Goal: Transaction & Acquisition: Subscribe to service/newsletter

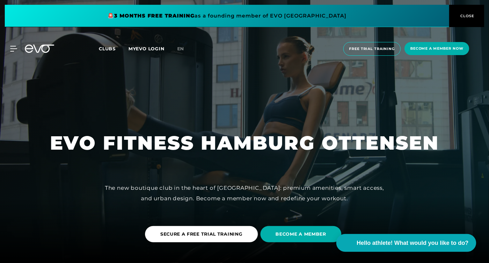
click at [255, 70] on div at bounding box center [244, 131] width 489 height 263
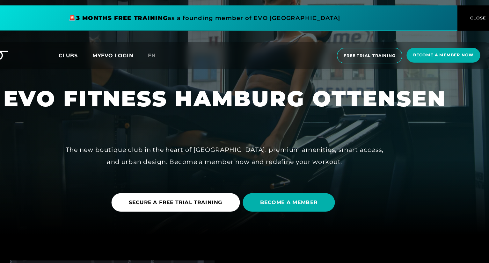
scroll to position [54, 0]
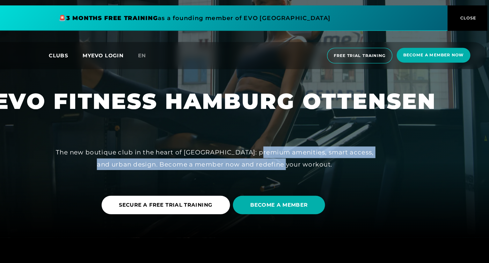
drag, startPoint x: 287, startPoint y: 135, endPoint x: 321, endPoint y: 143, distance: 35.8
click at [321, 143] on font "The new boutique club in the heart of [GEOGRAPHIC_DATA]: premium amenities, sma…" at bounding box center [244, 139] width 279 height 17
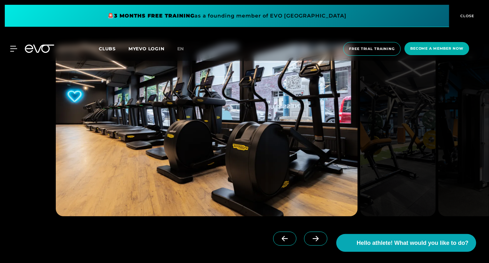
scroll to position [592, 0]
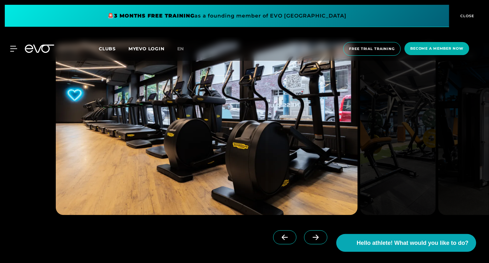
click at [310, 241] on span at bounding box center [315, 238] width 23 height 14
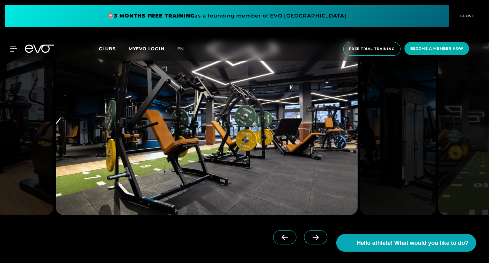
click at [310, 240] on icon at bounding box center [315, 238] width 11 height 6
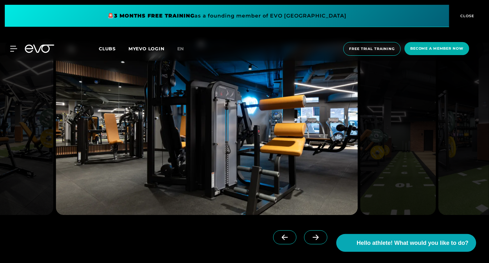
click at [310, 240] on icon at bounding box center [315, 238] width 11 height 6
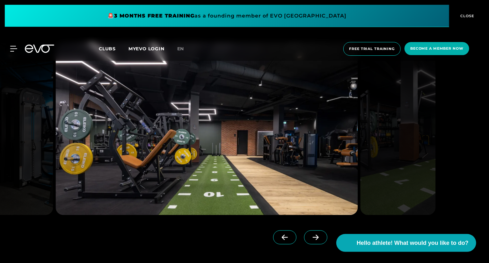
click at [310, 240] on icon at bounding box center [315, 238] width 11 height 6
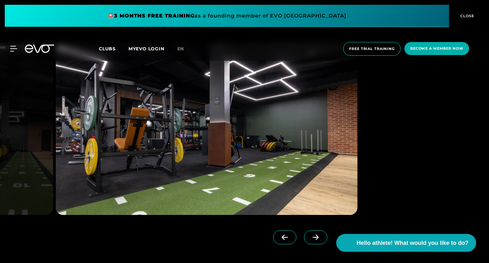
click at [310, 240] on icon at bounding box center [315, 238] width 11 height 6
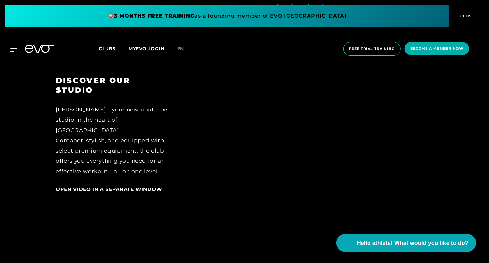
scroll to position [829, 0]
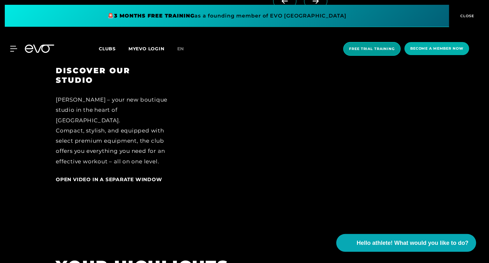
click at [358, 45] on span "Free trial training" at bounding box center [372, 49] width 58 height 14
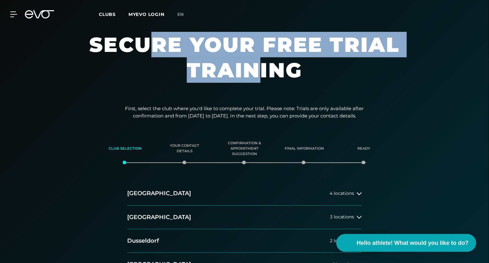
drag, startPoint x: 154, startPoint y: 39, endPoint x: 252, endPoint y: 58, distance: 99.8
click at [252, 58] on font "Secure your free trial training" at bounding box center [244, 57] width 310 height 50
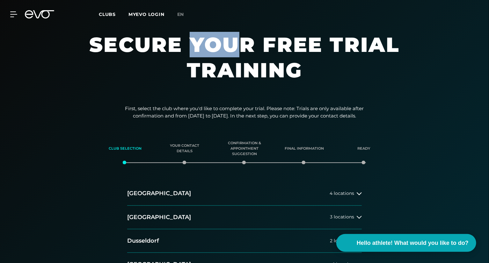
drag, startPoint x: 191, startPoint y: 37, endPoint x: 244, endPoint y: 49, distance: 53.9
click at [244, 49] on font "Secure your free trial training" at bounding box center [244, 57] width 310 height 50
click at [334, 77] on h1 "Secure your free trial training" at bounding box center [244, 64] width 383 height 64
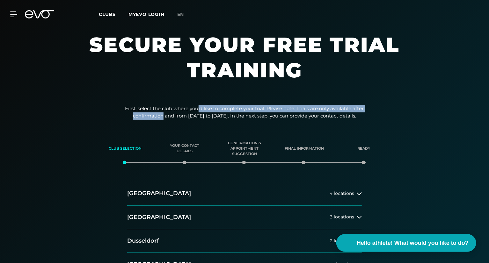
drag, startPoint x: 161, startPoint y: 113, endPoint x: 209, endPoint y: 113, distance: 48.5
click at [209, 113] on p "First, select the club where you'd like to complete your trial. Please note: Tr…" at bounding box center [244, 112] width 255 height 14
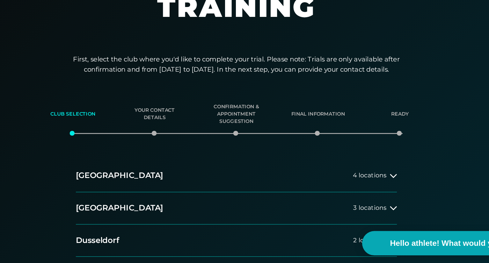
click at [247, 143] on font "Confirmation & appointment suggestion" at bounding box center [244, 148] width 33 height 15
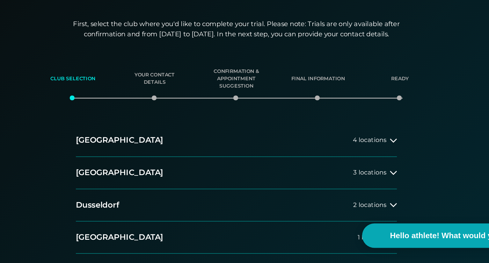
scroll to position [21, 0]
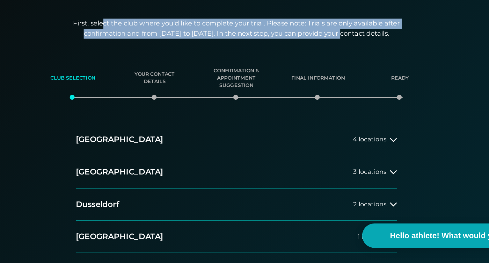
drag, startPoint x: 146, startPoint y: 85, endPoint x: 322, endPoint y: 95, distance: 176.3
click at [322, 95] on font "First, select the club where you'd like to complete your trial. Please note: Tr…" at bounding box center [244, 91] width 239 height 13
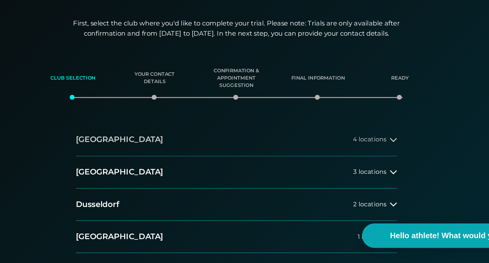
click at [334, 173] on font "locations" at bounding box center [344, 173] width 20 height 6
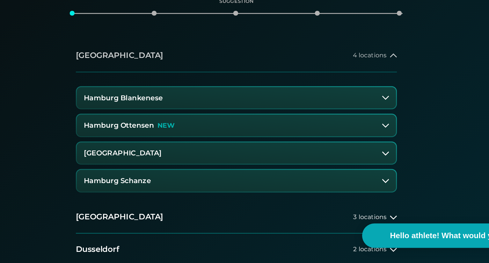
scroll to position [85, 0]
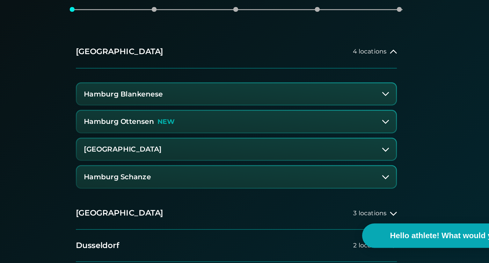
click at [221, 158] on button "Hamburg Ottensen NEW" at bounding box center [244, 160] width 233 height 16
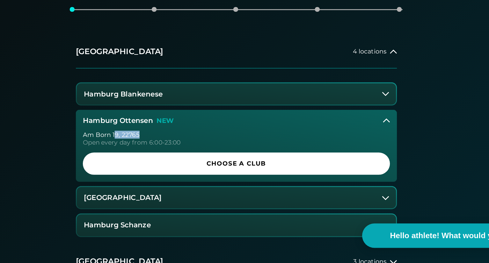
drag, startPoint x: 156, startPoint y: 169, endPoint x: 174, endPoint y: 170, distance: 18.9
click at [174, 170] on div "Am Born 19 , 22765" at bounding box center [244, 169] width 224 height 4
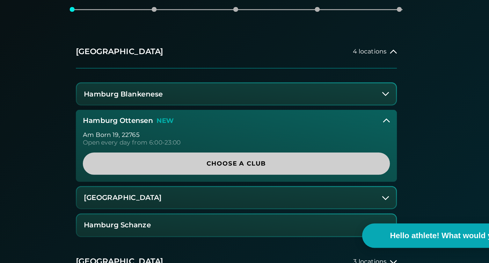
click at [226, 192] on font "Choose a club" at bounding box center [245, 190] width 44 height 6
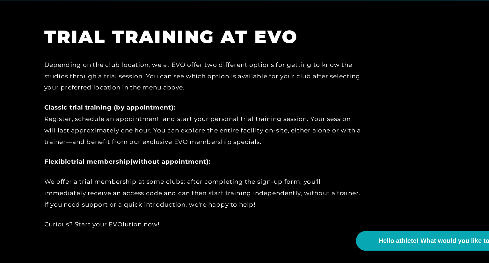
scroll to position [217, 0]
drag, startPoint x: 83, startPoint y: 129, endPoint x: 252, endPoint y: 153, distance: 170.5
click at [252, 153] on div "Classic trial training (by appointment): Register, schedule an appointment, and…" at bounding box center [199, 138] width 287 height 41
drag, startPoint x: 223, startPoint y: 143, endPoint x: 258, endPoint y: 152, distance: 36.3
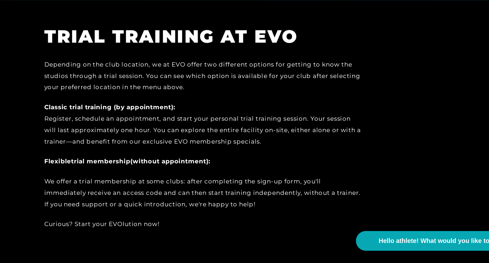
click at [258, 152] on div "Classic trial training (by appointment): Register, schedule an appointment, and…" at bounding box center [199, 138] width 287 height 41
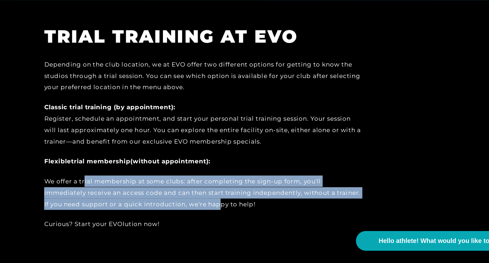
drag, startPoint x: 93, startPoint y: 183, endPoint x: 214, endPoint y: 209, distance: 123.6
click at [214, 209] on div "Depending on the club location, we at EVO offer two different options for getti…" at bounding box center [199, 156] width 287 height 154
click at [214, 209] on font "We offer a trial membership at some clubs: after completing the sign-up form, y…" at bounding box center [198, 199] width 285 height 27
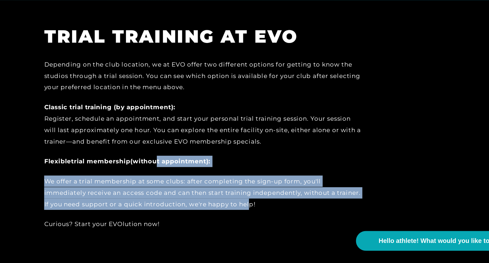
drag, startPoint x: 183, startPoint y: 182, endPoint x: 242, endPoint y: 213, distance: 66.6
click at [242, 213] on div "Depending on the club location, we at EVO offer two different options for getti…" at bounding box center [199, 156] width 287 height 154
click at [242, 213] on font "We offer a trial membership at some clubs: after completing the sign-up form, y…" at bounding box center [198, 199] width 285 height 27
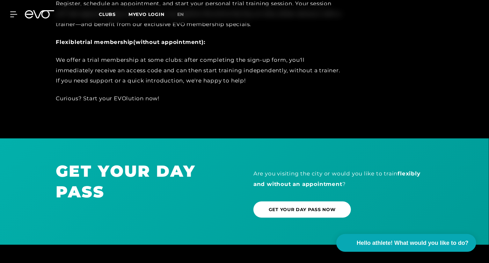
scroll to position [347, 0]
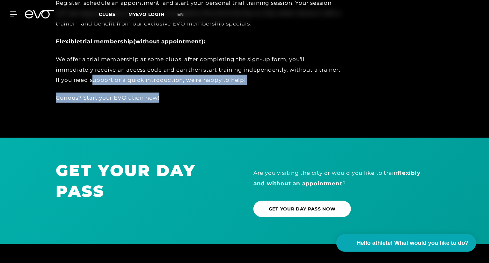
drag, startPoint x: 94, startPoint y: 75, endPoint x: 166, endPoint y: 101, distance: 76.6
click at [166, 101] on div "Depending on the club location, we at EVO offer two different options for getti…" at bounding box center [199, 26] width 287 height 154
click at [166, 101] on div "Curious? Start your EVOlution now!" at bounding box center [199, 98] width 287 height 10
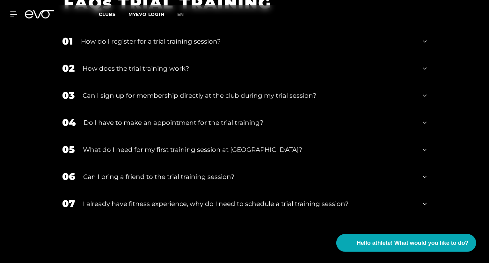
scroll to position [612, 0]
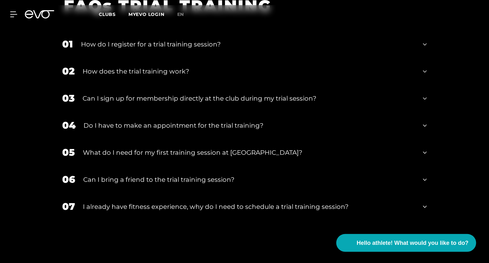
click at [208, 216] on div "07 I already have fitness experience, why do I need to schedule a trial trainin…" at bounding box center [245, 207] width 378 height 27
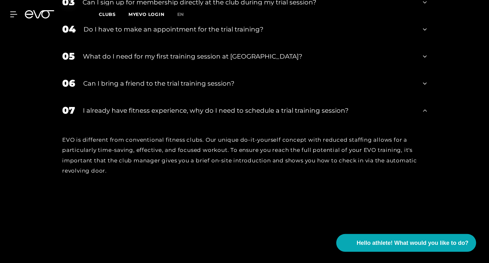
scroll to position [709, 0]
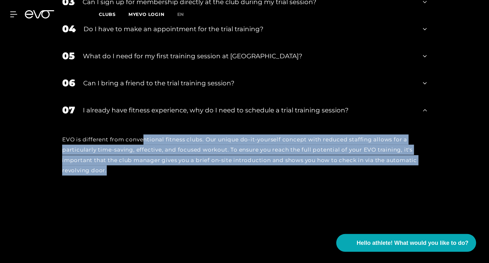
drag, startPoint x: 149, startPoint y: 136, endPoint x: 230, endPoint y: 185, distance: 94.7
click at [230, 185] on div "EVO is different from conventional fitness clubs. Our unique do-it-yourself con…" at bounding box center [245, 155] width 378 height 63
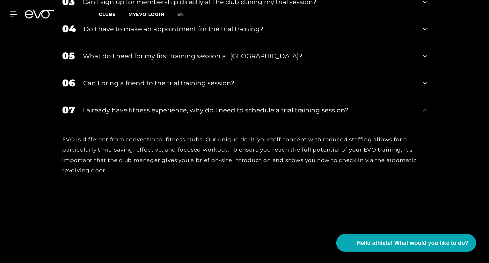
click at [365, 107] on div "I already have fitness experience, why do I need to schedule a trial training s…" at bounding box center [249, 111] width 332 height 10
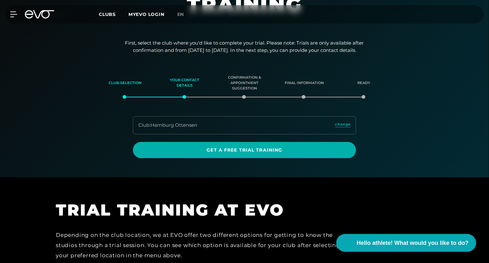
scroll to position [63, 0]
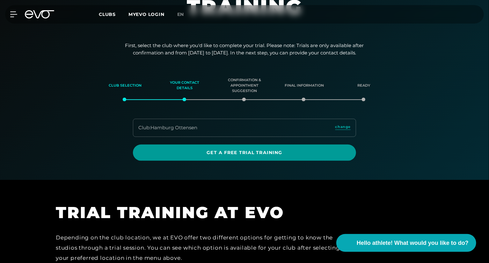
click at [257, 155] on font "Get a free trial training" at bounding box center [245, 153] width 76 height 6
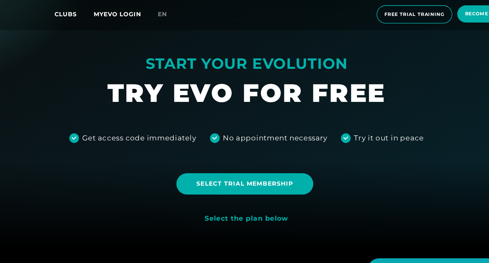
scroll to position [37, 0]
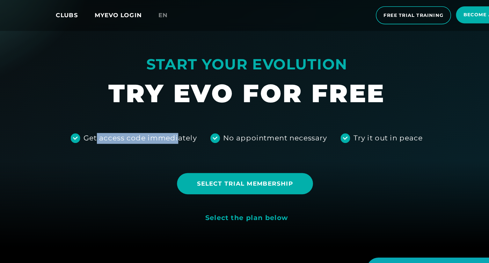
drag, startPoint x: 130, startPoint y: 145, endPoint x: 192, endPoint y: 145, distance: 61.9
click at [192, 145] on font "Get access code immediately" at bounding box center [163, 143] width 87 height 6
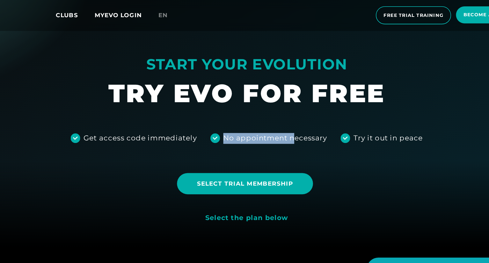
drag, startPoint x: 226, startPoint y: 145, endPoint x: 285, endPoint y: 146, distance: 59.0
click at [285, 146] on div "No appointment necessary" at bounding box center [266, 143] width 79 height 8
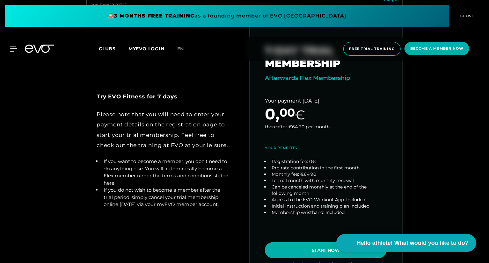
scroll to position [282, 0]
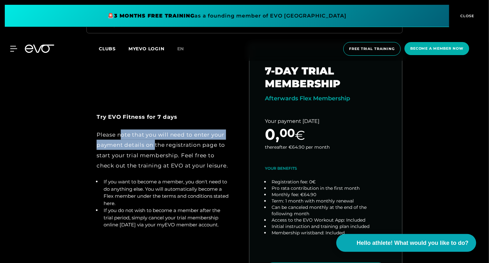
drag, startPoint x: 121, startPoint y: 135, endPoint x: 155, endPoint y: 142, distance: 34.5
click at [155, 142] on div "Please note that you will need to enter your payment details on the registratio…" at bounding box center [163, 150] width 133 height 41
click at [155, 142] on font "Please note that you will need to enter your payment details on the registratio…" at bounding box center [163, 150] width 132 height 37
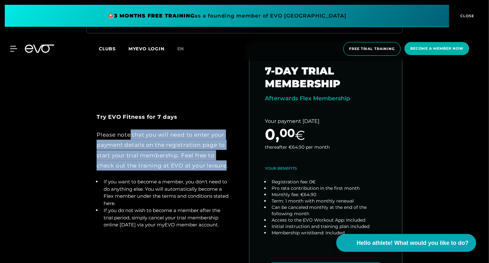
drag, startPoint x: 131, startPoint y: 128, endPoint x: 227, endPoint y: 163, distance: 102.0
click at [227, 163] on font "Please note that you will need to enter your payment details on the registratio…" at bounding box center [163, 150] width 132 height 37
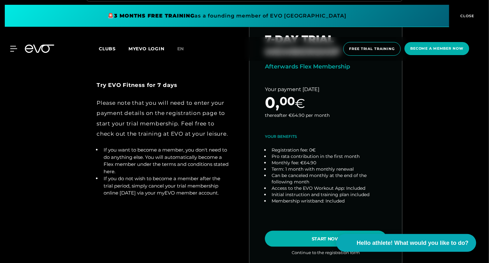
scroll to position [315, 0]
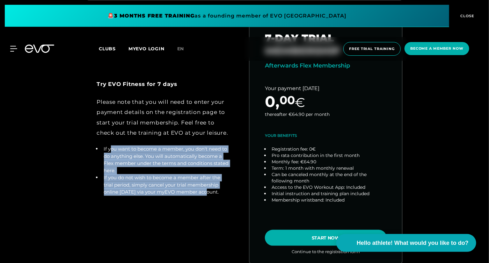
drag, startPoint x: 110, startPoint y: 141, endPoint x: 208, endPoint y: 189, distance: 109.2
click at [208, 189] on div "Try EVO Fitness for 7 days Please note that you will need to enter your payment…" at bounding box center [163, 137] width 133 height 117
click at [208, 189] on font "If you do not wish to become a member after the trial period, simply cancel you…" at bounding box center [162, 185] width 117 height 20
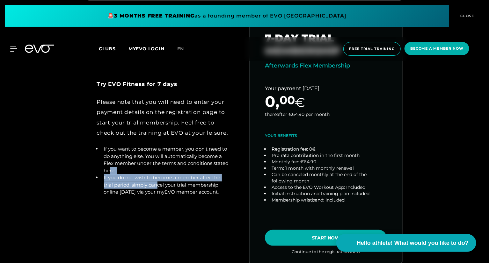
drag, startPoint x: 108, startPoint y: 167, endPoint x: 158, endPoint y: 184, distance: 52.3
click at [158, 184] on ul "If you want to become a member, you don't need to do anything else. You will au…" at bounding box center [163, 171] width 133 height 50
click at [158, 184] on li "If you do not wish to become a member after the trial period, simply cancel you…" at bounding box center [165, 185] width 129 height 22
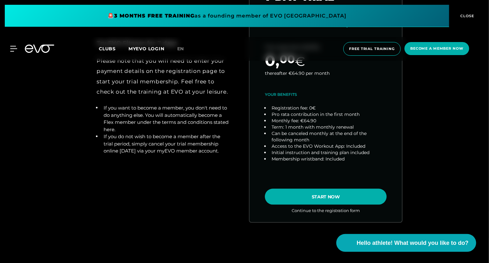
scroll to position [357, 0]
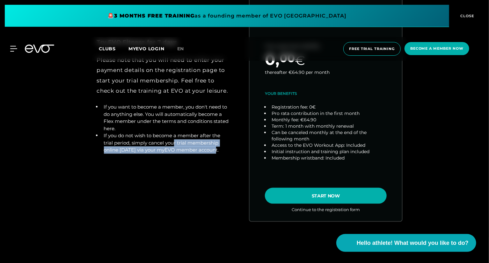
drag, startPoint x: 175, startPoint y: 137, endPoint x: 214, endPoint y: 146, distance: 40.6
click at [214, 146] on li "If you do not wish to become a member after the trial period, simply cancel you…" at bounding box center [165, 143] width 129 height 22
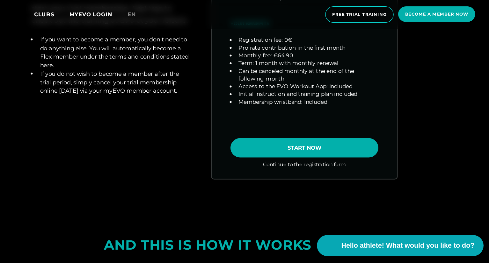
scroll to position [394, 0]
